Goal: Transaction & Acquisition: Purchase product/service

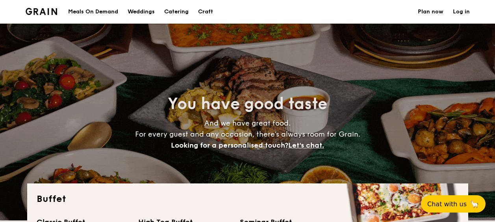
select select
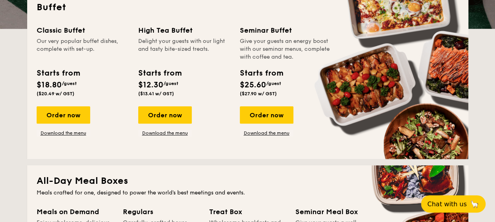
scroll to position [188, 0]
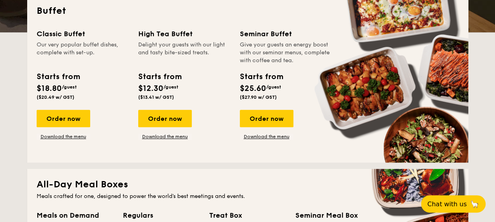
click at [198, 91] on div "Starts from $12.30 /guest ($13.41 w/ GST)" at bounding box center [184, 87] width 98 height 32
click at [157, 123] on div "Order now" at bounding box center [165, 118] width 54 height 17
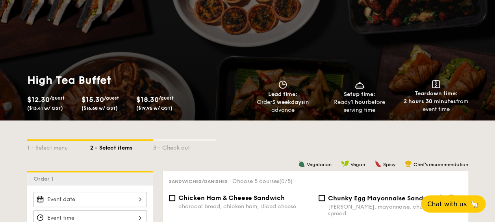
scroll to position [51, 0]
drag, startPoint x: 28, startPoint y: 107, endPoint x: 49, endPoint y: 107, distance: 21.7
click at [49, 107] on span "($13.41 w/ GST)" at bounding box center [45, 109] width 36 height 6
